Goal: Task Accomplishment & Management: Manage account settings

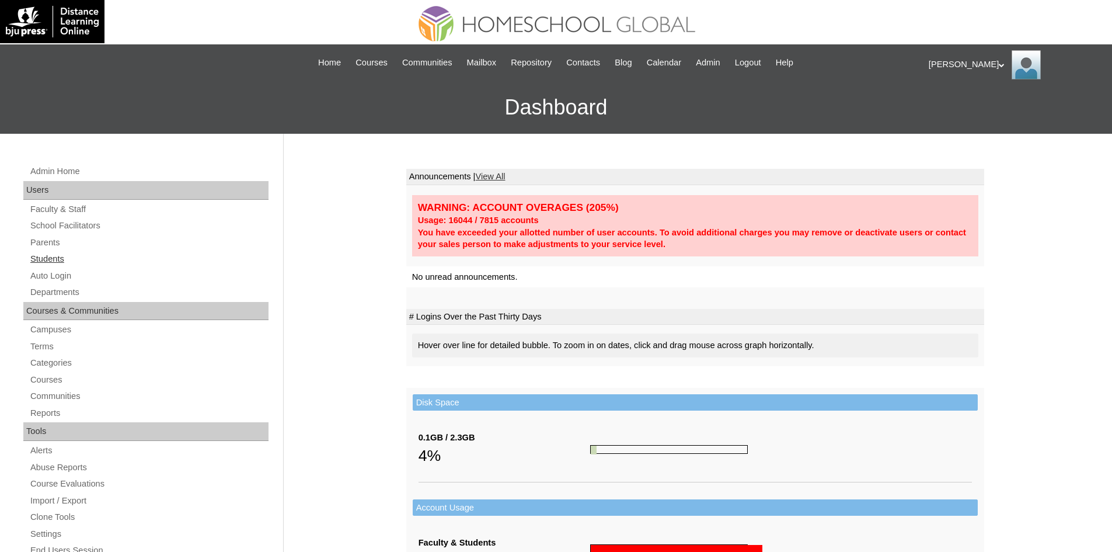
click at [45, 264] on link "Students" at bounding box center [148, 259] width 239 height 15
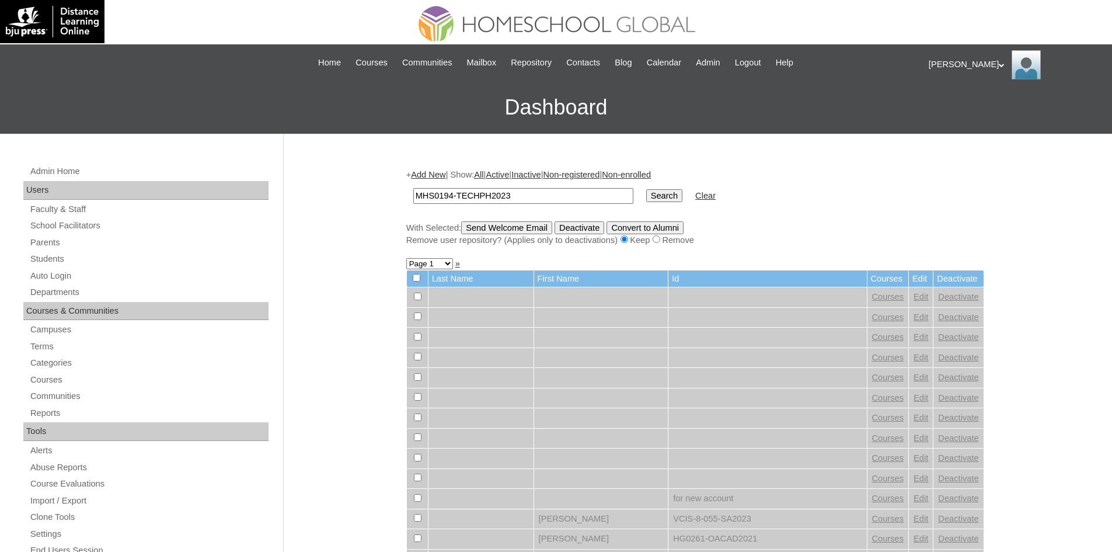
type input "MHS0194-TECHPH2023"
click at [646, 197] on input "Search" at bounding box center [664, 195] width 36 height 13
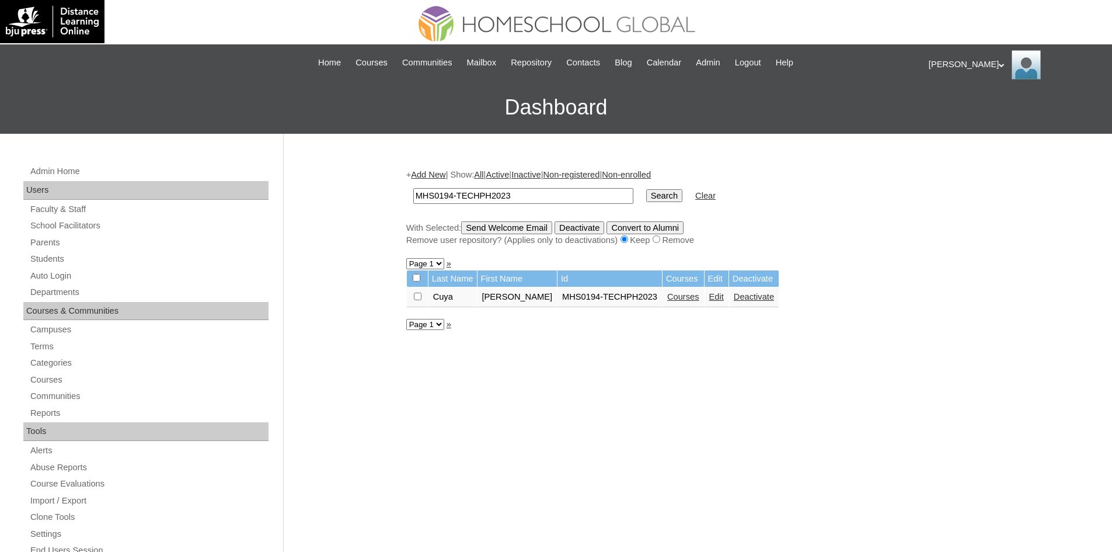
click at [714, 300] on link "Edit" at bounding box center [716, 296] width 15 height 9
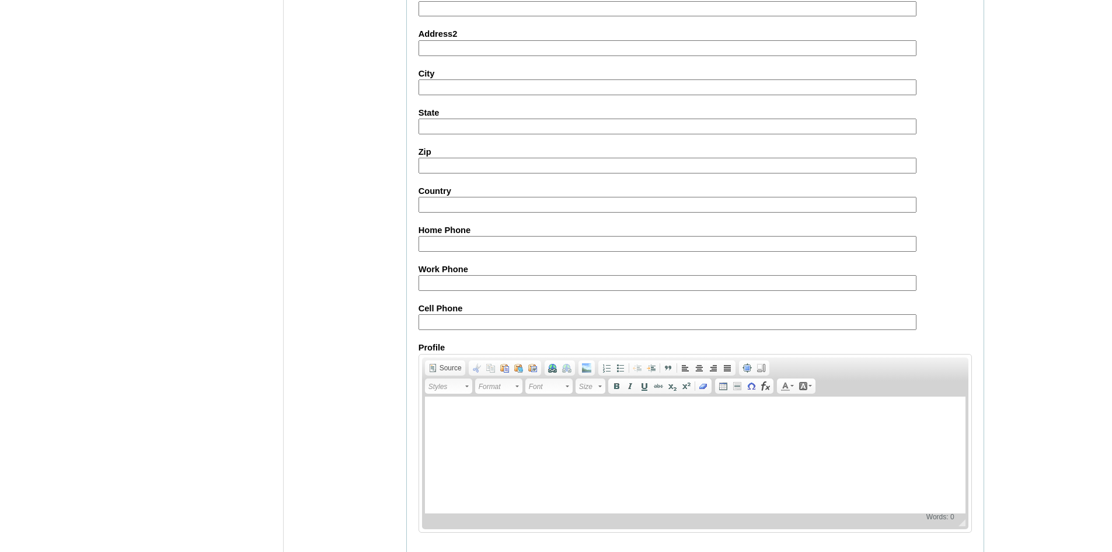
scroll to position [1227, 0]
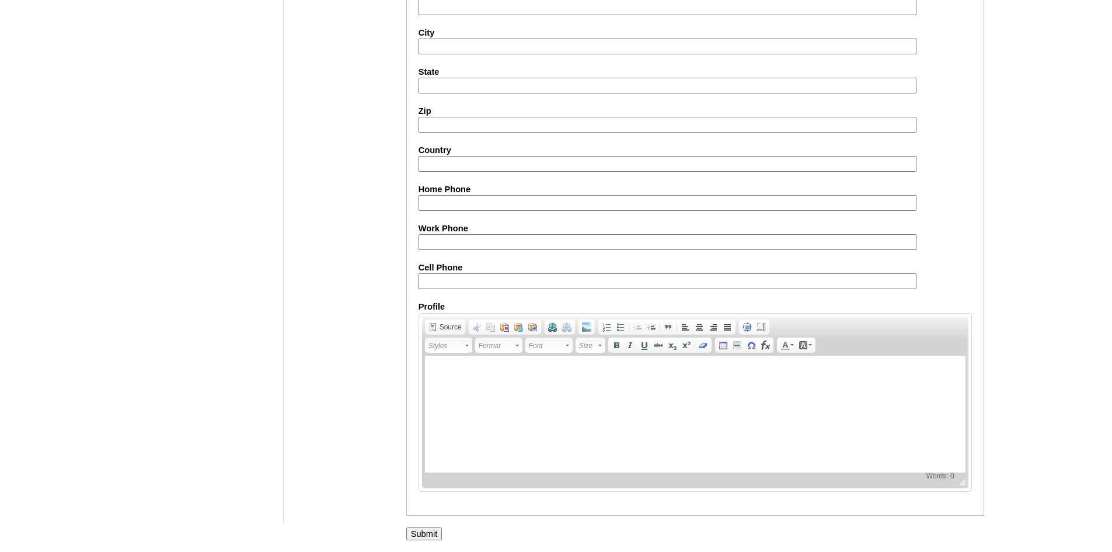
click at [422, 534] on input "Submit" at bounding box center [424, 533] width 36 height 13
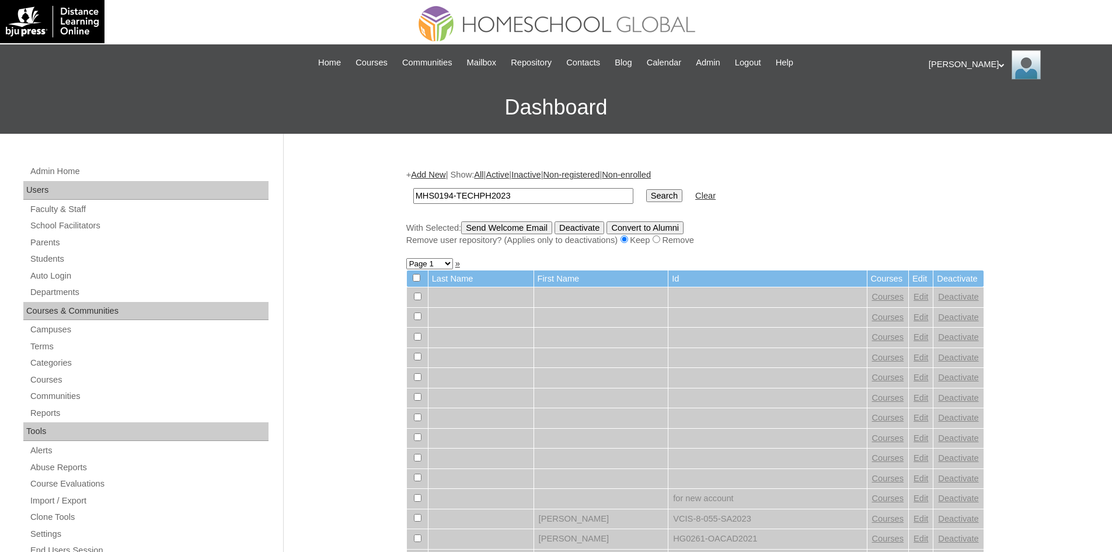
type input "MHS0194-TECHPH2023"
click at [646, 193] on input "Search" at bounding box center [664, 195] width 36 height 13
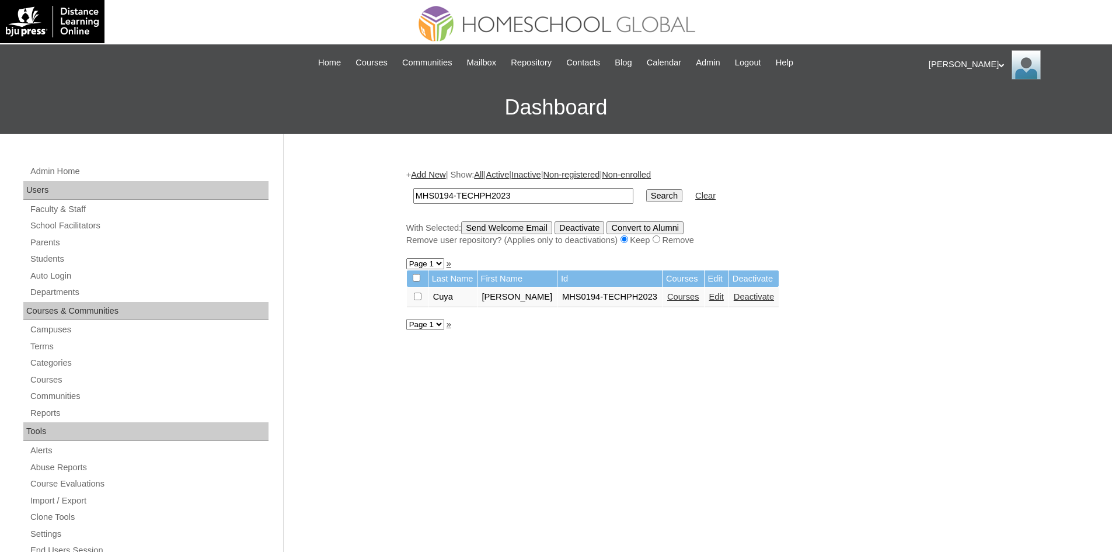
click at [679, 299] on link "Courses" at bounding box center [683, 296] width 32 height 9
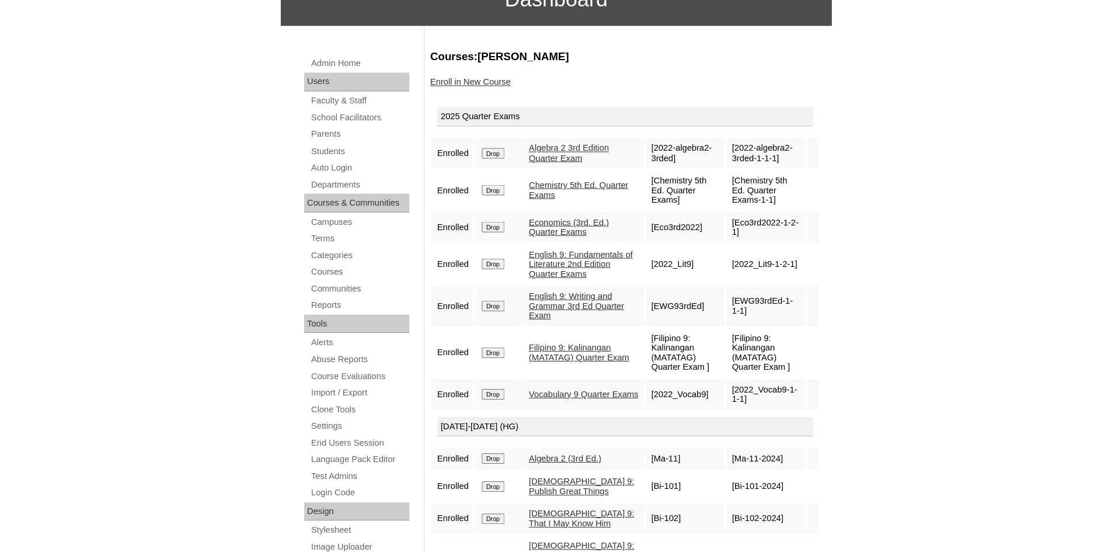
scroll to position [108, 0]
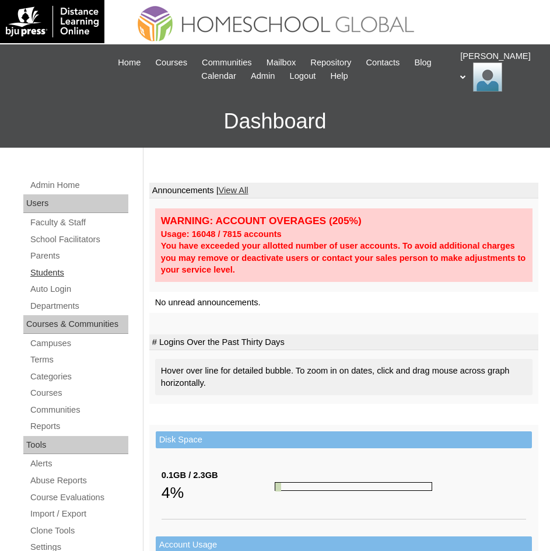
click at [55, 270] on link "Students" at bounding box center [78, 273] width 99 height 15
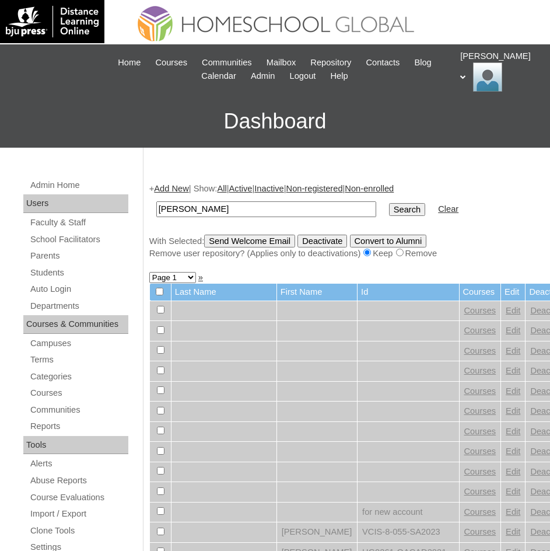
type input "Elaine Anthony"
click at [389, 206] on input "Search" at bounding box center [407, 209] width 36 height 13
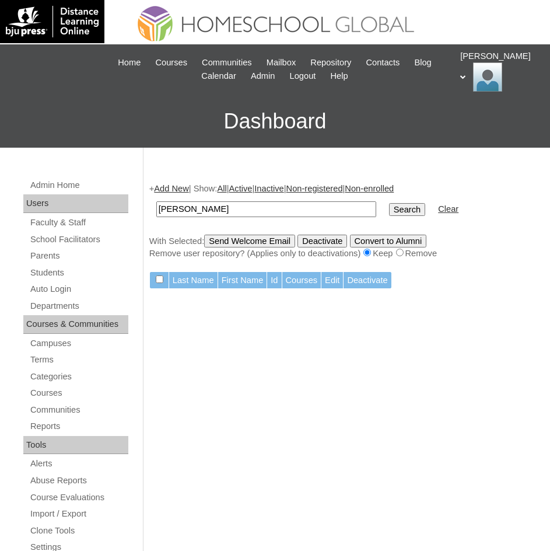
click at [188, 200] on td "[PERSON_NAME]" at bounding box center [267, 209] width 232 height 27
click at [188, 208] on input "[PERSON_NAME]" at bounding box center [266, 209] width 220 height 16
click at [188, 208] on input "Elaine Anthony" at bounding box center [266, 209] width 220 height 16
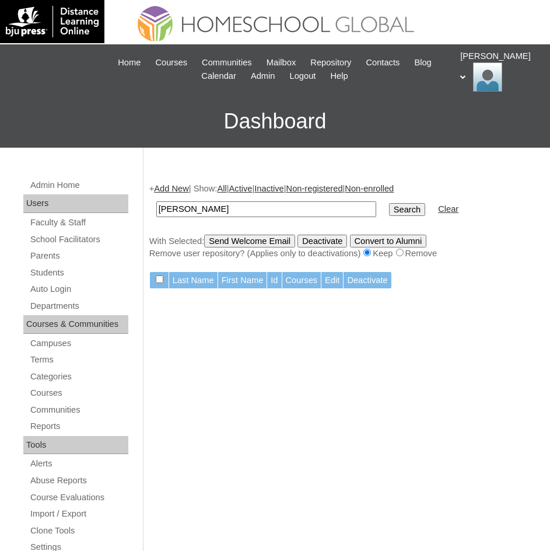
drag, startPoint x: 188, startPoint y: 208, endPoint x: 173, endPoint y: 210, distance: 14.6
click at [173, 210] on input "Elaine Anthony" at bounding box center [266, 209] width 220 height 16
paste input "Yzabella Sofia"
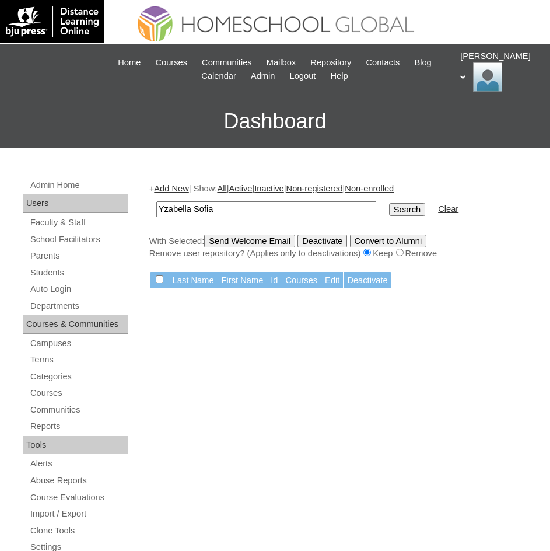
type input "Yzabella Sofia"
click at [389, 206] on input "Search" at bounding box center [407, 209] width 36 height 13
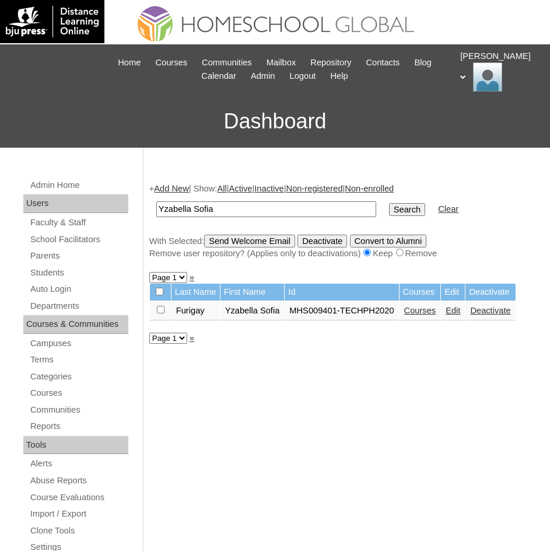
click at [421, 309] on link "Courses" at bounding box center [420, 310] width 32 height 9
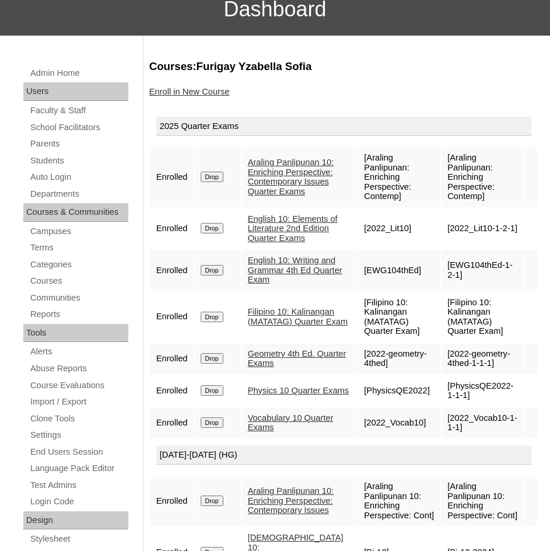
scroll to position [117, 0]
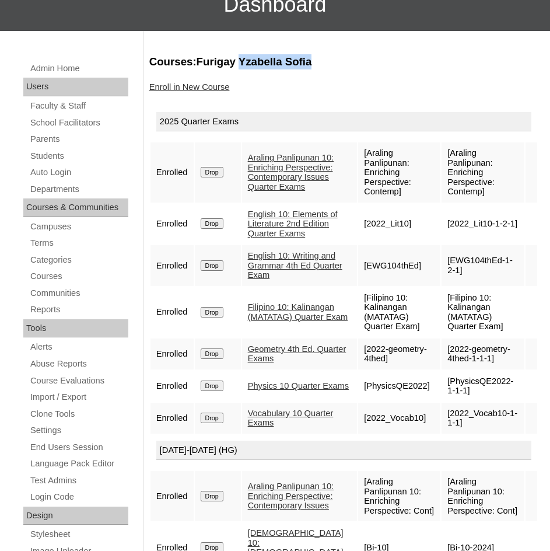
drag, startPoint x: 239, startPoint y: 60, endPoint x: 292, endPoint y: 70, distance: 54.6
click at [334, 69] on h3 "Courses:Furigay Yzabella Sofia" at bounding box center [343, 61] width 389 height 15
copy h3 "Yzabella Sofia"
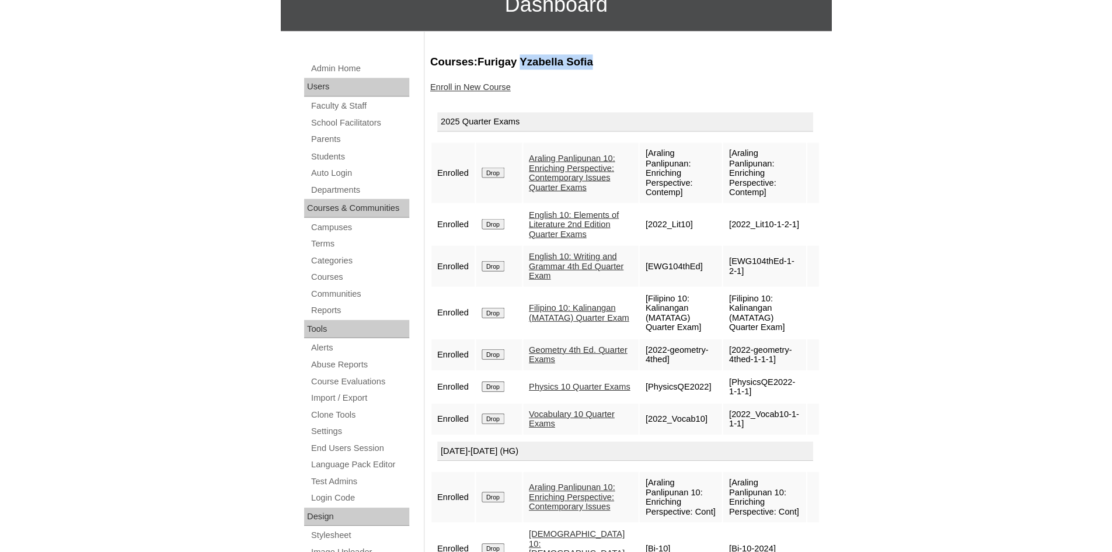
scroll to position [103, 0]
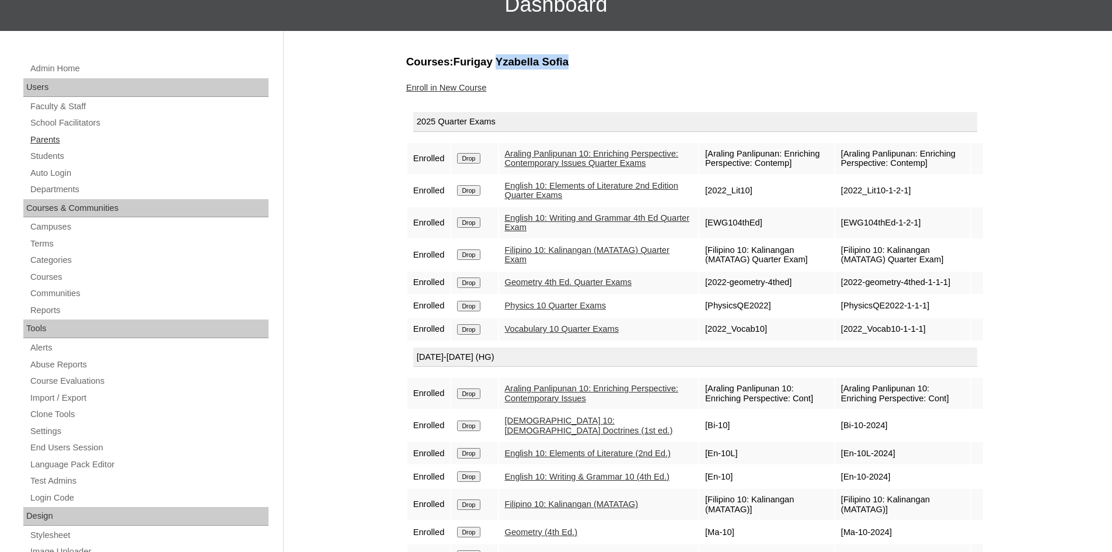
click at [50, 140] on link "Parents" at bounding box center [148, 139] width 239 height 15
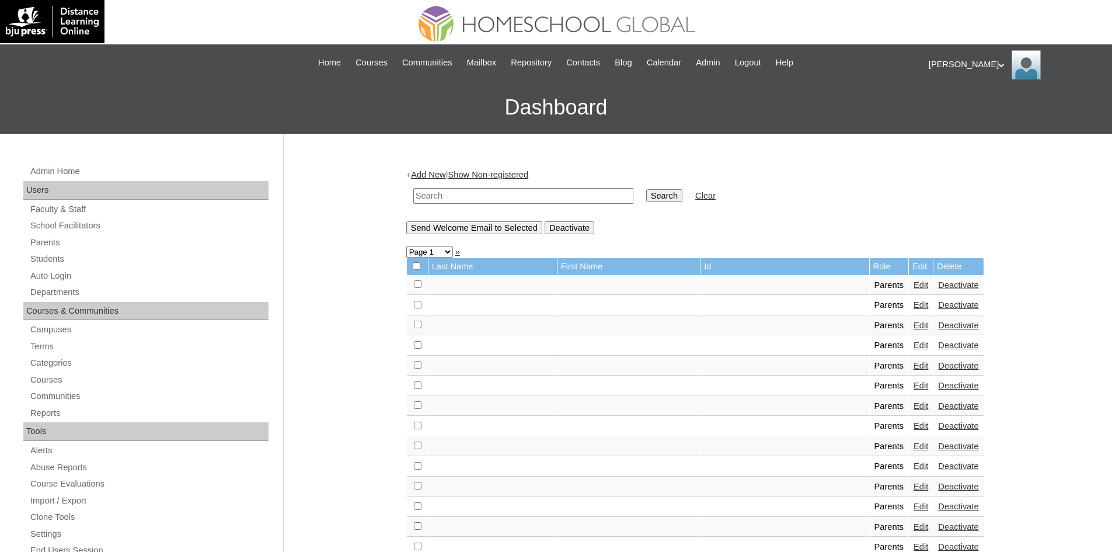
drag, startPoint x: 522, startPoint y: 204, endPoint x: 485, endPoint y: 194, distance: 38.8
paste input "MHP0051-TECHPH2025"
type input "MHP0051-TECHPH2025"
click at [646, 198] on input "Search" at bounding box center [664, 195] width 36 height 13
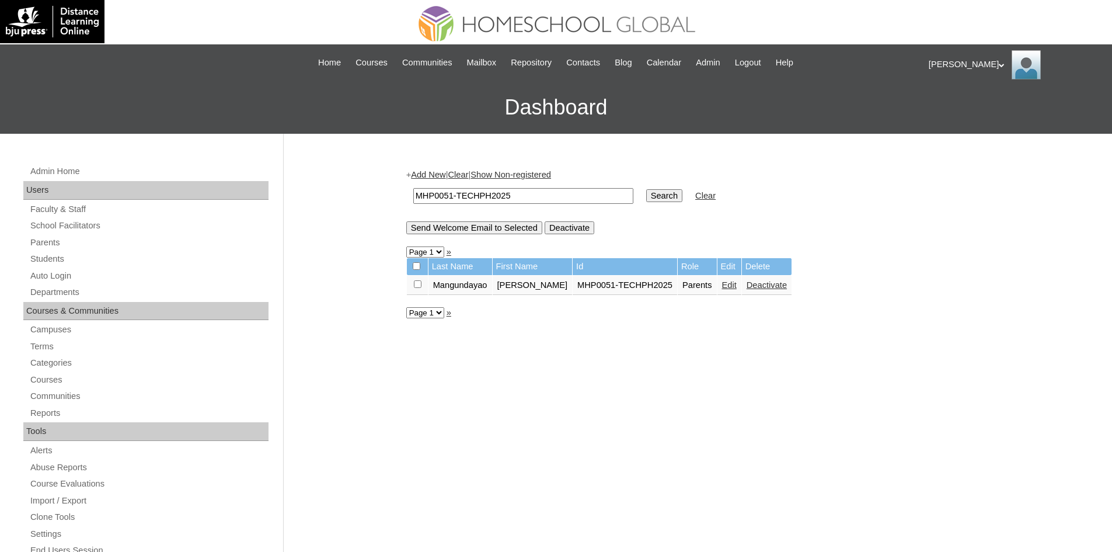
drag, startPoint x: 727, startPoint y: 284, endPoint x: 795, endPoint y: 350, distance: 94.5
click at [727, 285] on link "Edit" at bounding box center [729, 284] width 15 height 9
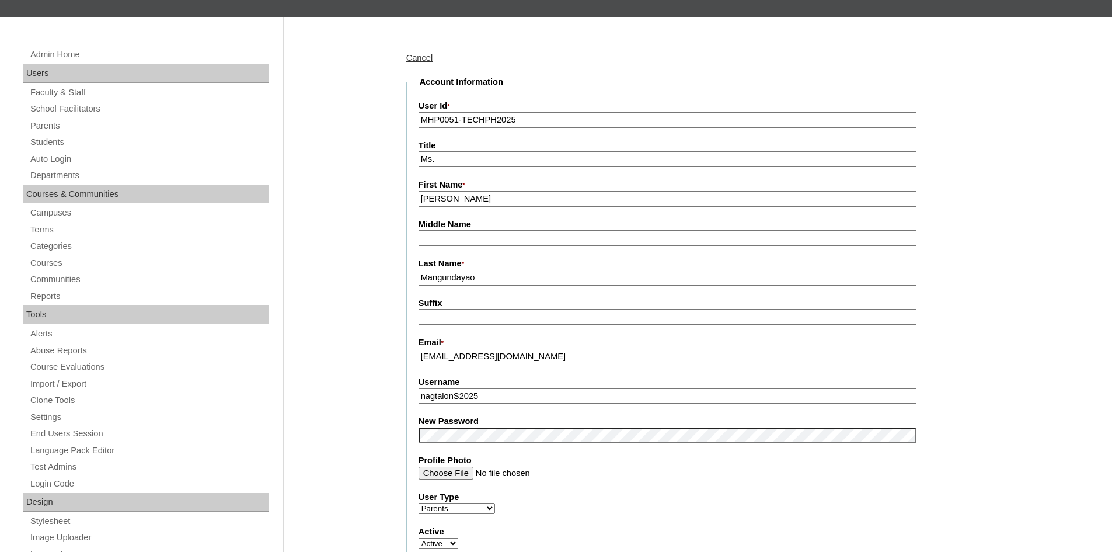
scroll to position [175, 0]
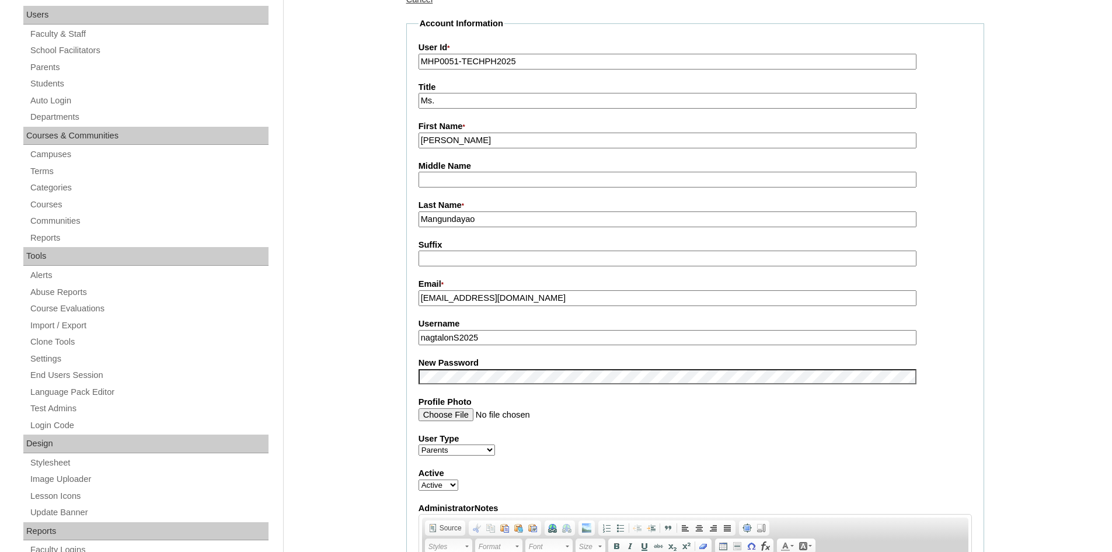
click at [459, 343] on input "nagtalonS2025" at bounding box center [667, 338] width 498 height 16
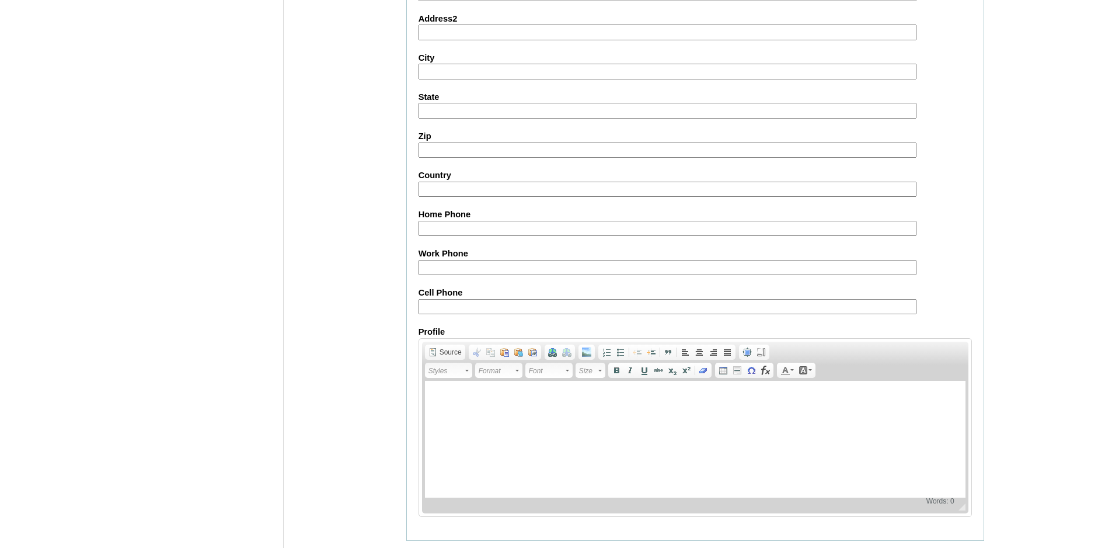
scroll to position [982, 0]
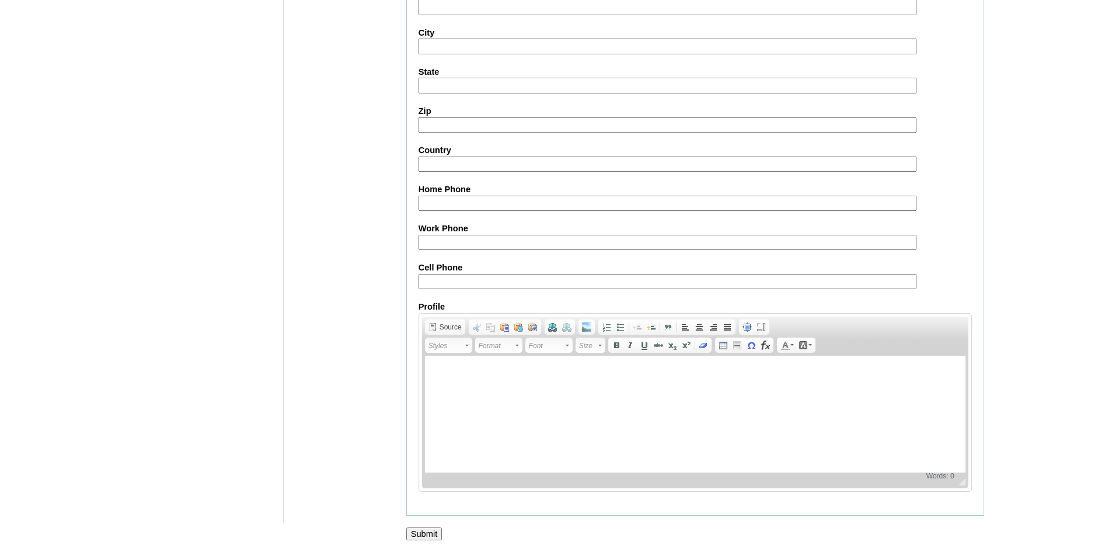
click at [427, 537] on input "Submit" at bounding box center [424, 533] width 36 height 13
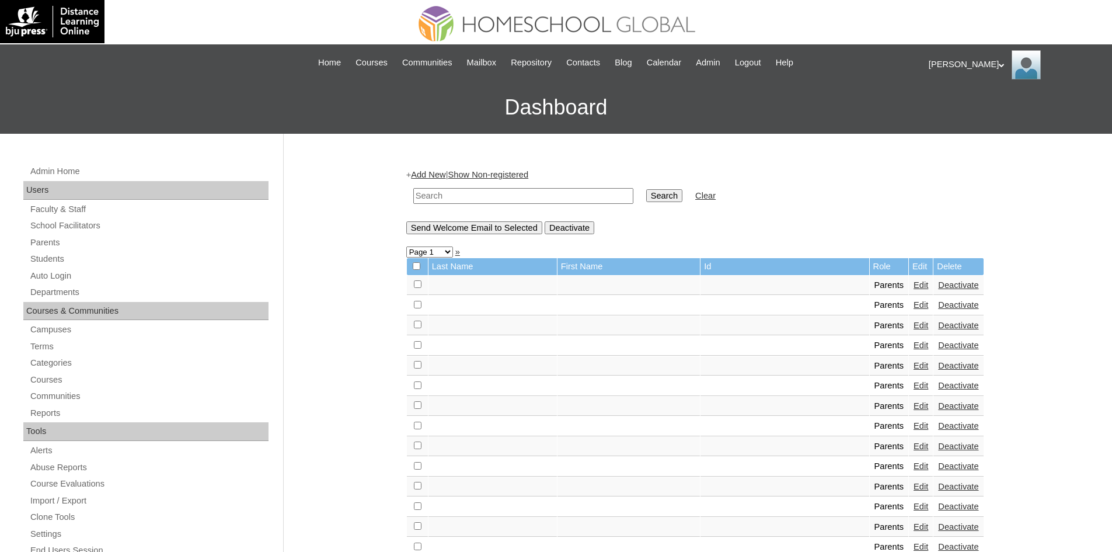
click at [948, 67] on div "[PERSON_NAME] My Profile My Settings Logout" at bounding box center [1015, 64] width 172 height 29
click at [945, 107] on span "Logout" at bounding box center [949, 109] width 23 height 9
